Goal: Information Seeking & Learning: Learn about a topic

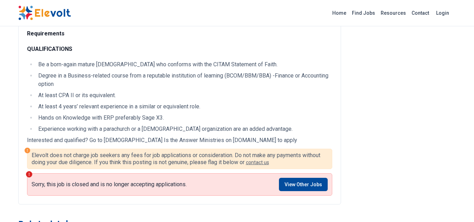
scroll to position [351, 0]
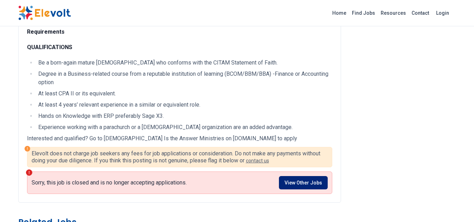
click at [303, 176] on link "View Other Jobs" at bounding box center [303, 182] width 49 height 13
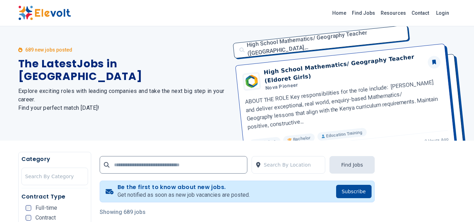
scroll to position [35, 0]
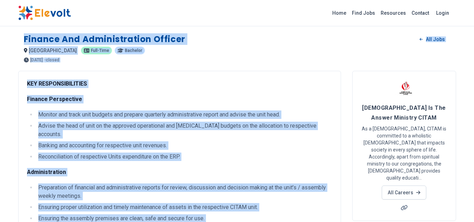
drag, startPoint x: 273, startPoint y: 131, endPoint x: 20, endPoint y: 38, distance: 269.7
copy div "Loremip dol Sitametconsect Adipisc Eli Sedd eiusmod TE Inci-utla Etdolore 4 mag…"
